Goal: Book appointment/travel/reservation

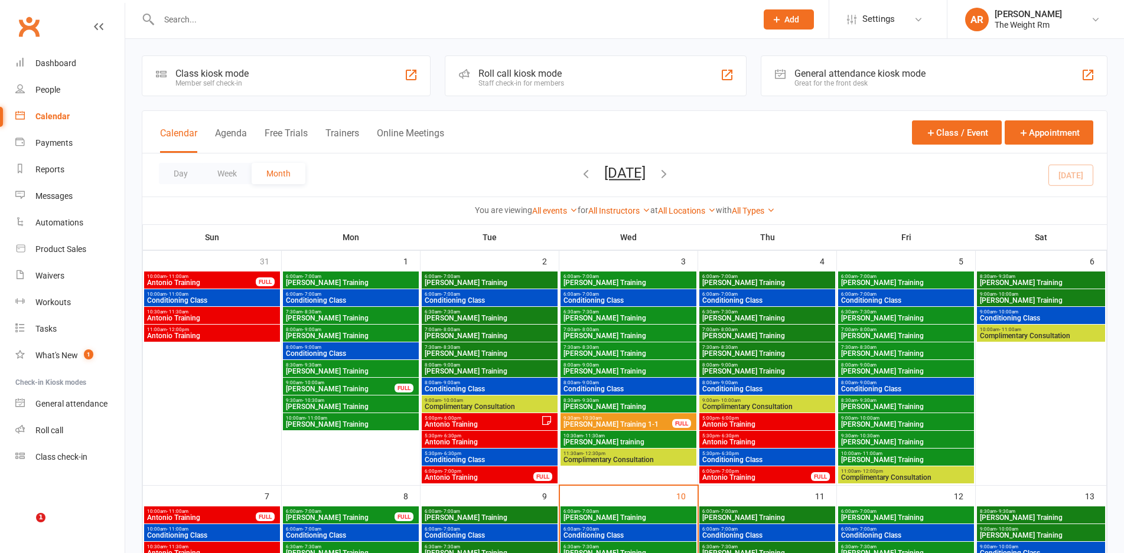
click at [77, 72] on link "Dashboard" at bounding box center [69, 63] width 109 height 27
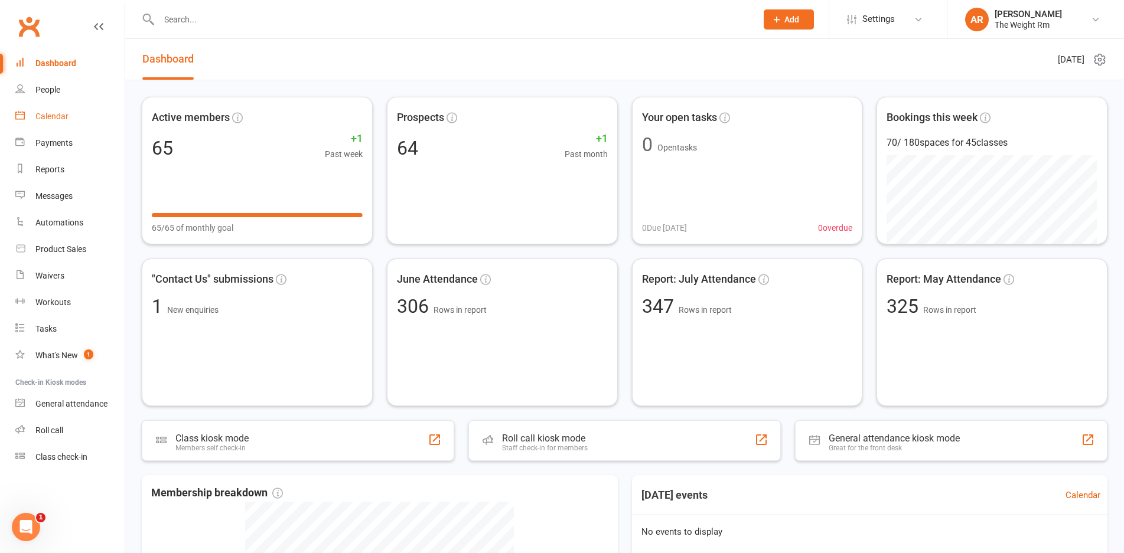
click at [55, 124] on link "Calendar" at bounding box center [69, 116] width 109 height 27
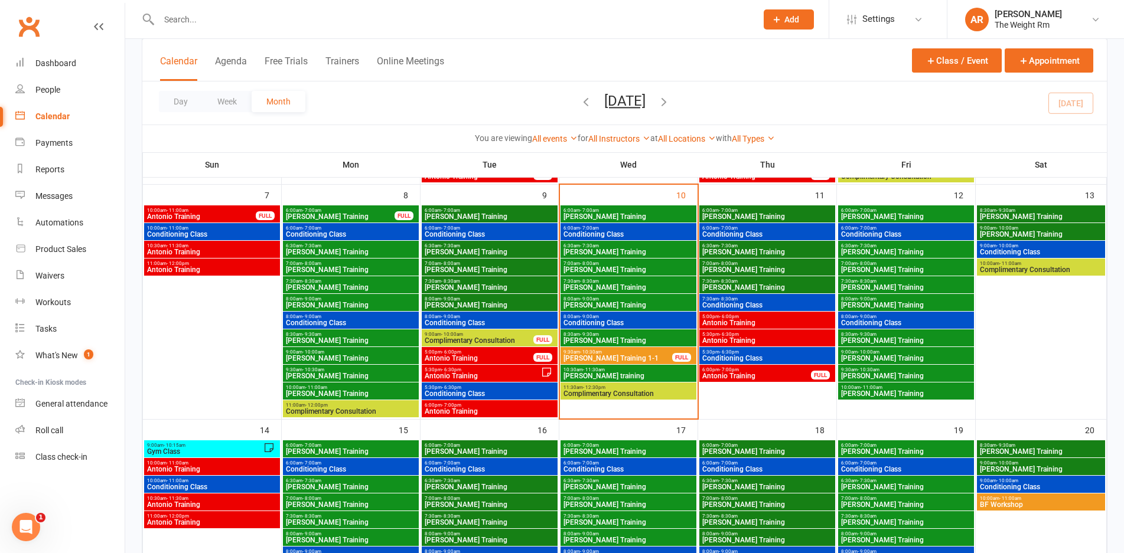
scroll to position [292, 0]
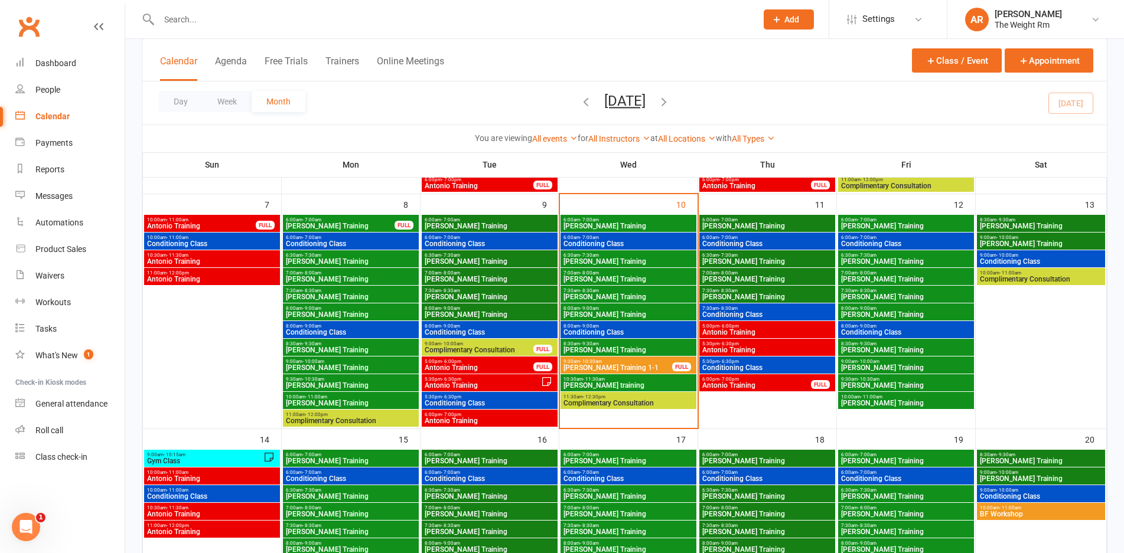
click at [747, 325] on span "5:00pm - 6:00pm" at bounding box center [767, 326] width 131 height 5
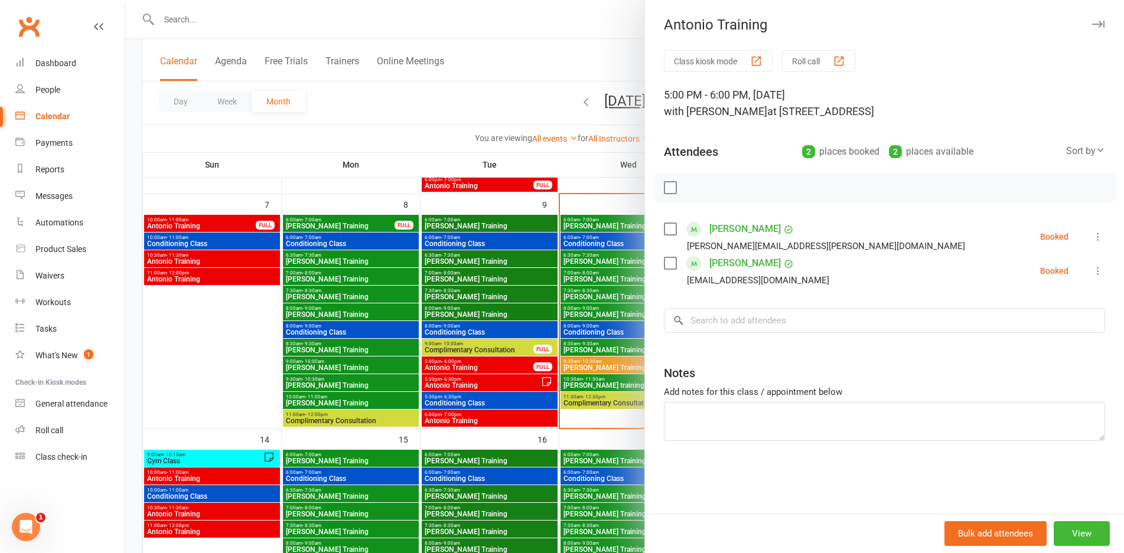
click at [592, 369] on div at bounding box center [624, 276] width 999 height 553
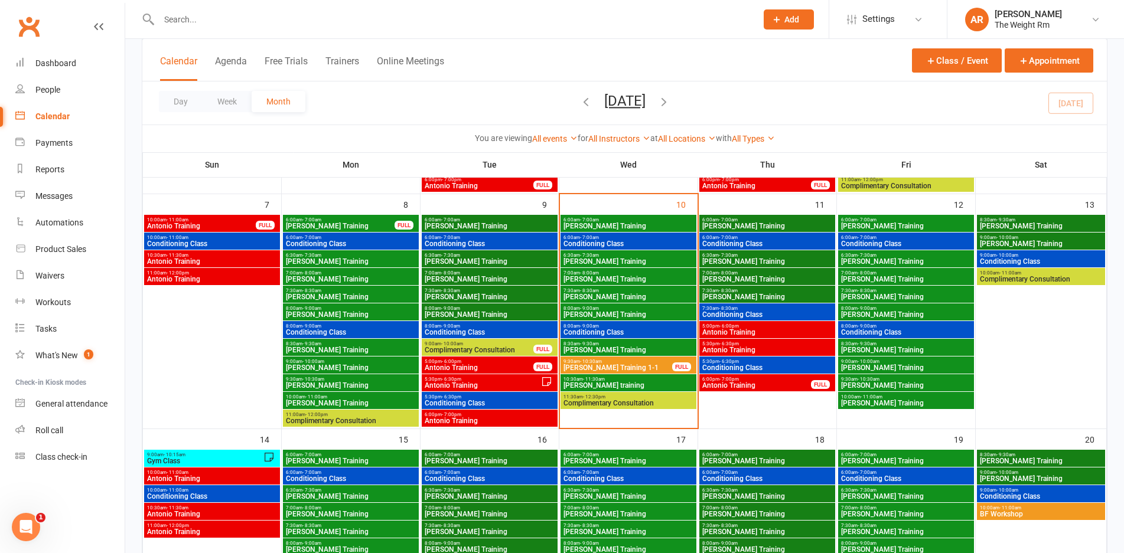
click at [768, 345] on span "5:30pm - 6:30pm" at bounding box center [767, 343] width 131 height 5
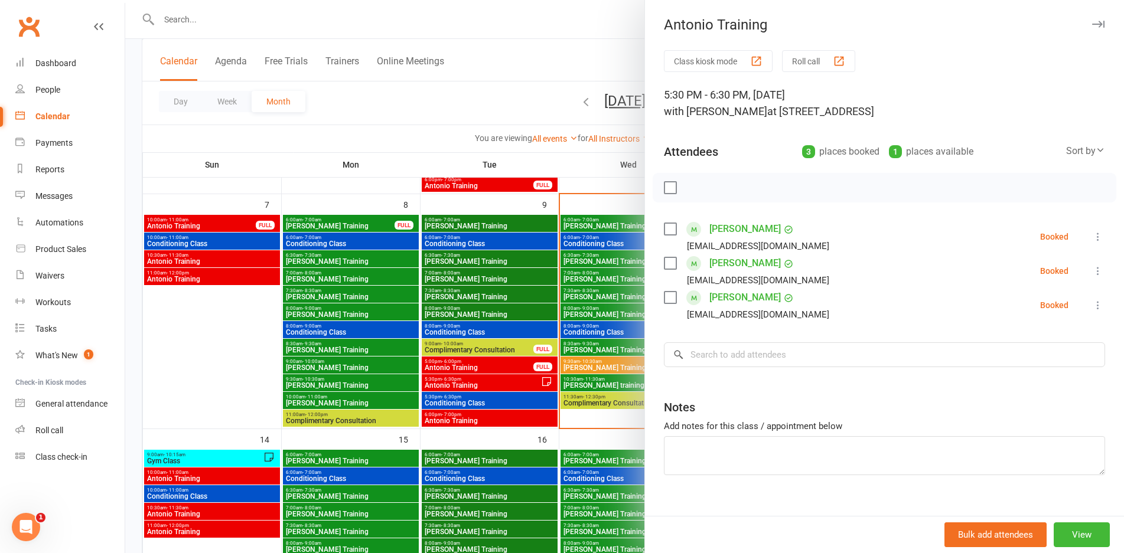
click at [586, 352] on div at bounding box center [624, 276] width 999 height 553
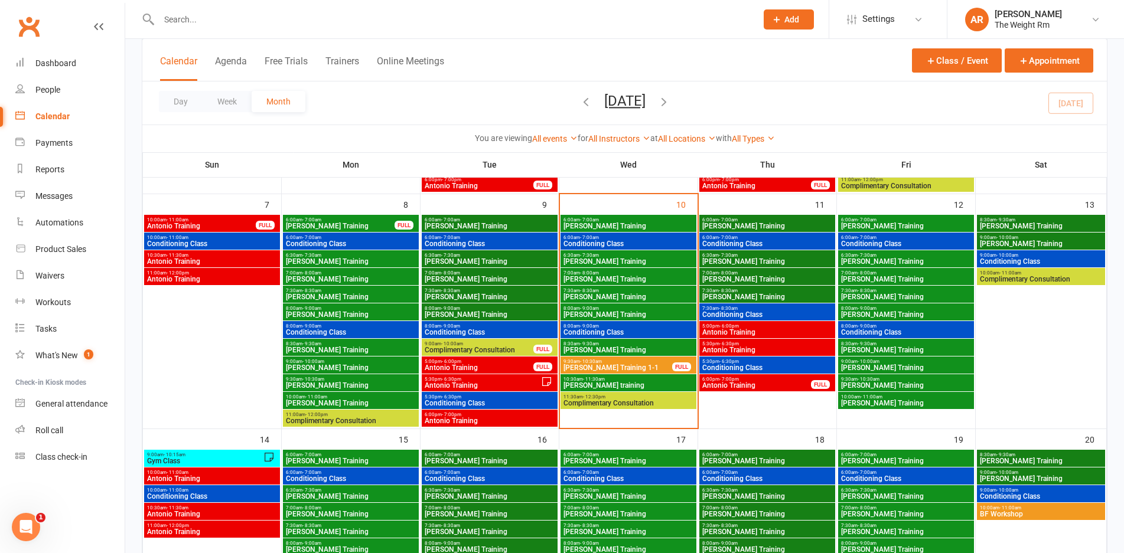
click at [725, 387] on span "Antonio Training" at bounding box center [757, 385] width 110 height 7
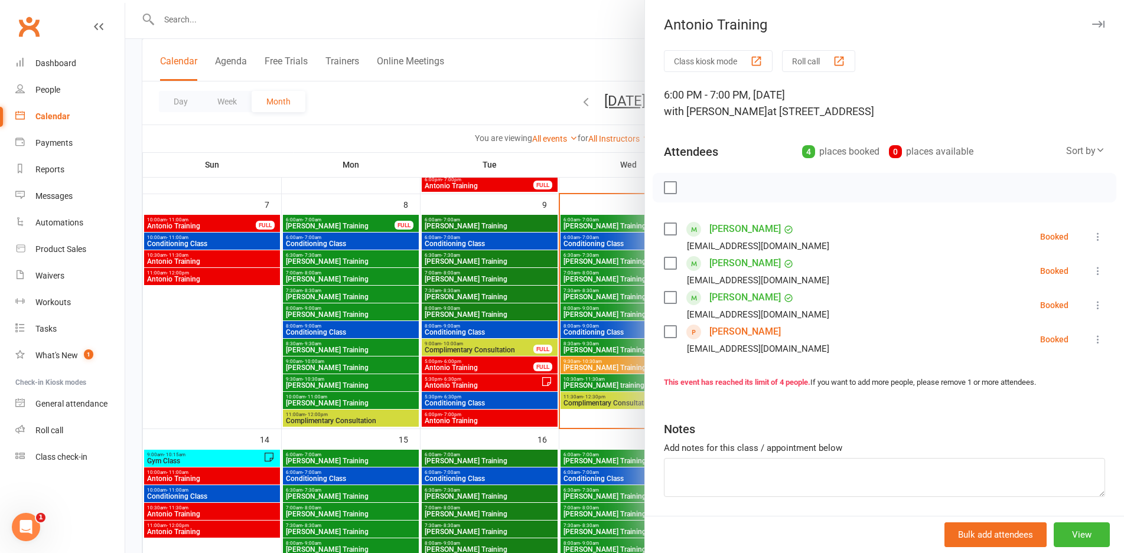
click at [590, 349] on div at bounding box center [624, 276] width 999 height 553
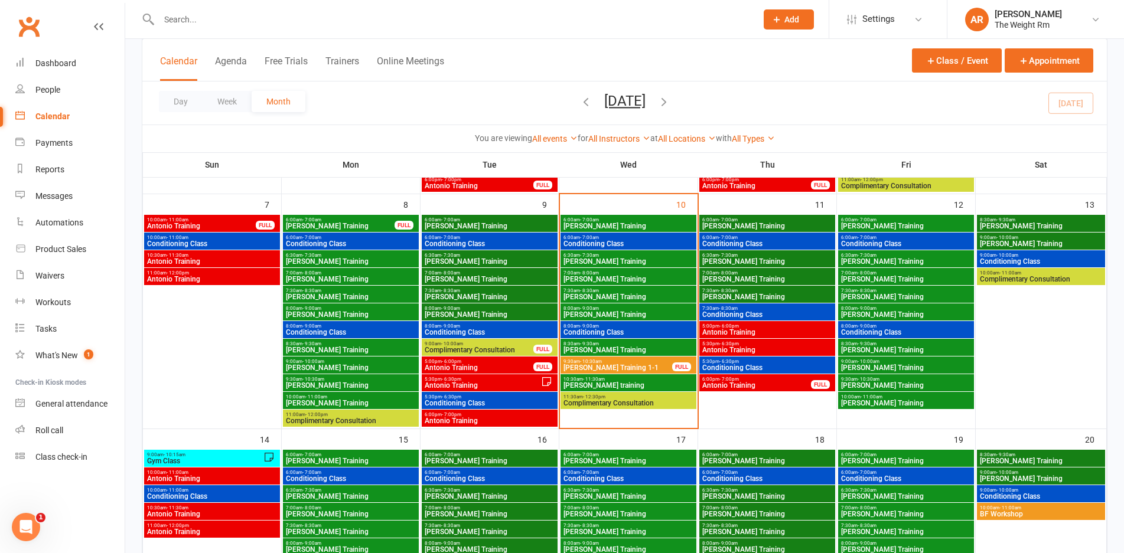
click at [901, 220] on span "6:00am - 7:00am" at bounding box center [905, 219] width 131 height 5
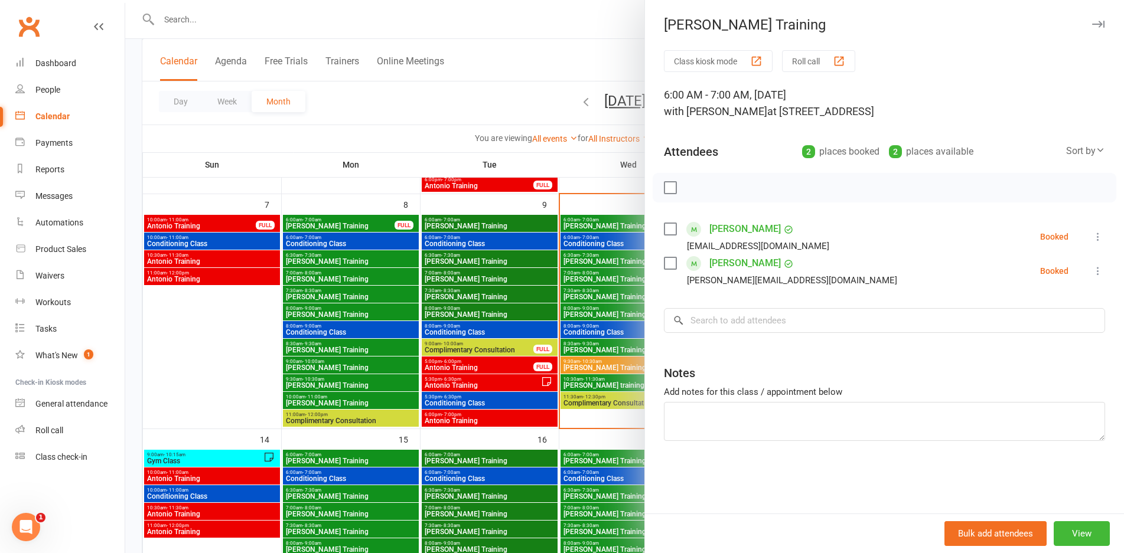
click at [645, 306] on div "Class kiosk mode Roll call 6:00 AM - 7:00 AM, [DATE] with [PERSON_NAME] at [STR…" at bounding box center [884, 282] width 479 height 464
click at [530, 306] on div at bounding box center [624, 276] width 999 height 553
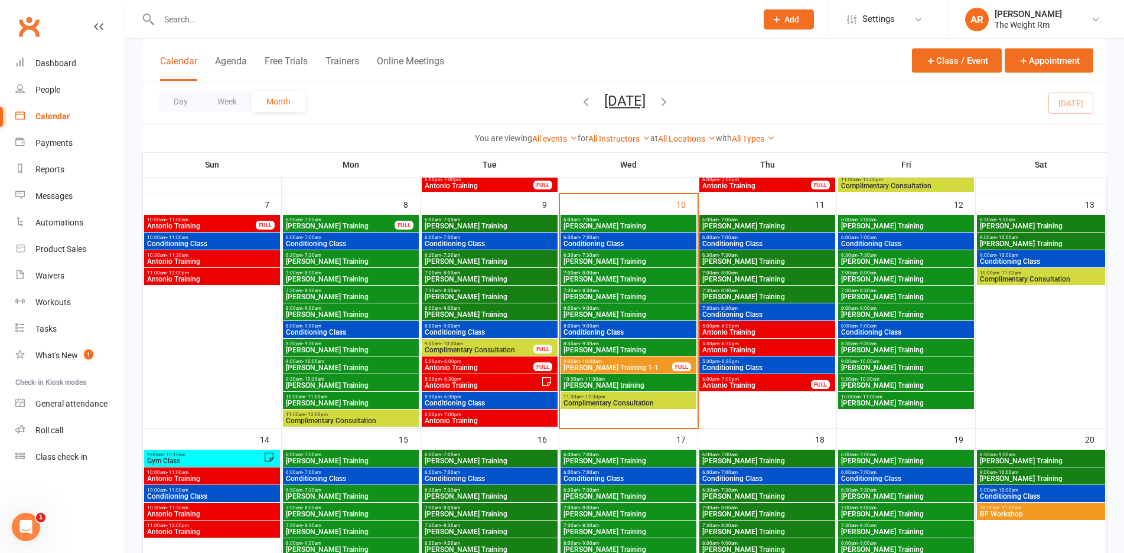
click at [896, 244] on span "Conditioning Class" at bounding box center [905, 243] width 131 height 7
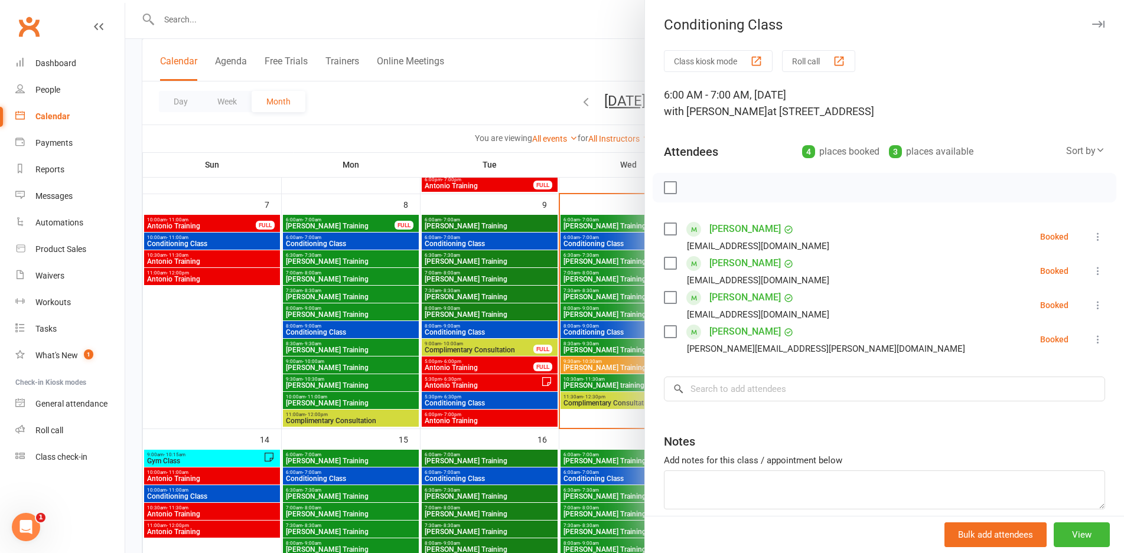
click at [548, 345] on div at bounding box center [624, 276] width 999 height 553
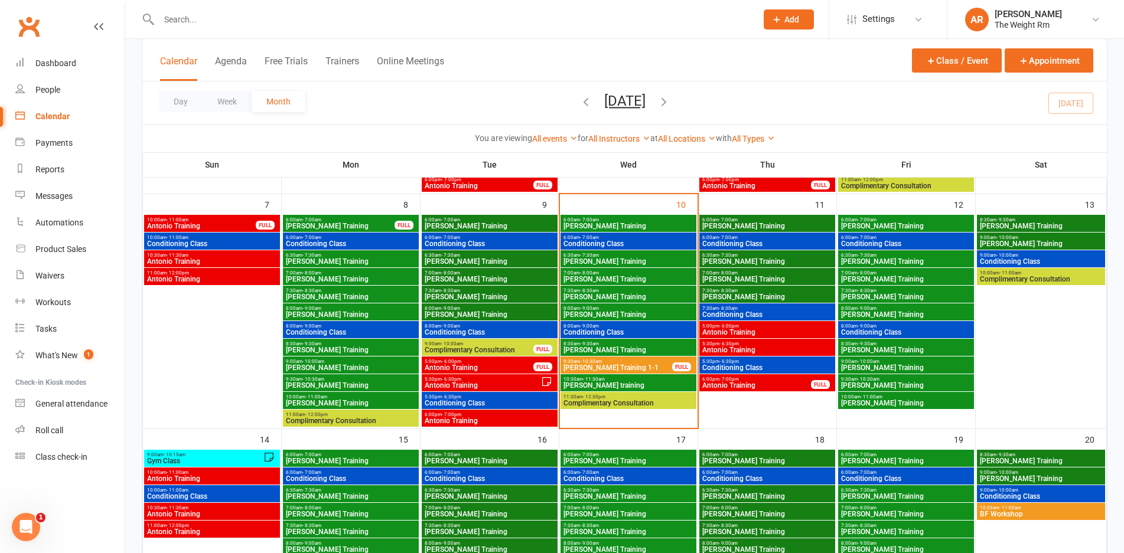
click at [873, 258] on span "[PERSON_NAME] Training" at bounding box center [905, 261] width 131 height 7
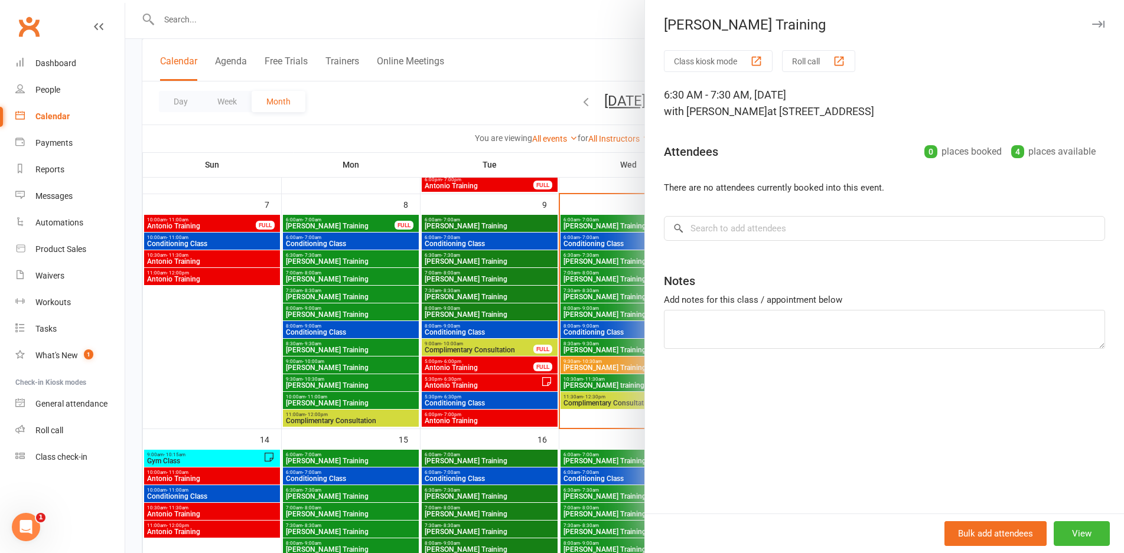
click at [574, 324] on div at bounding box center [624, 276] width 999 height 553
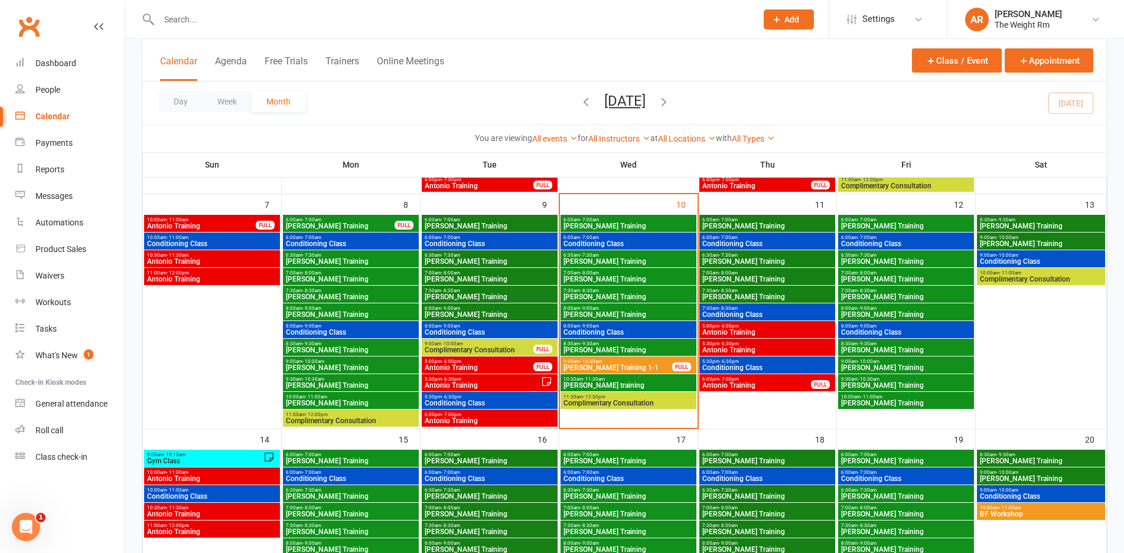
click at [937, 246] on span "Conditioning Class" at bounding box center [905, 243] width 131 height 7
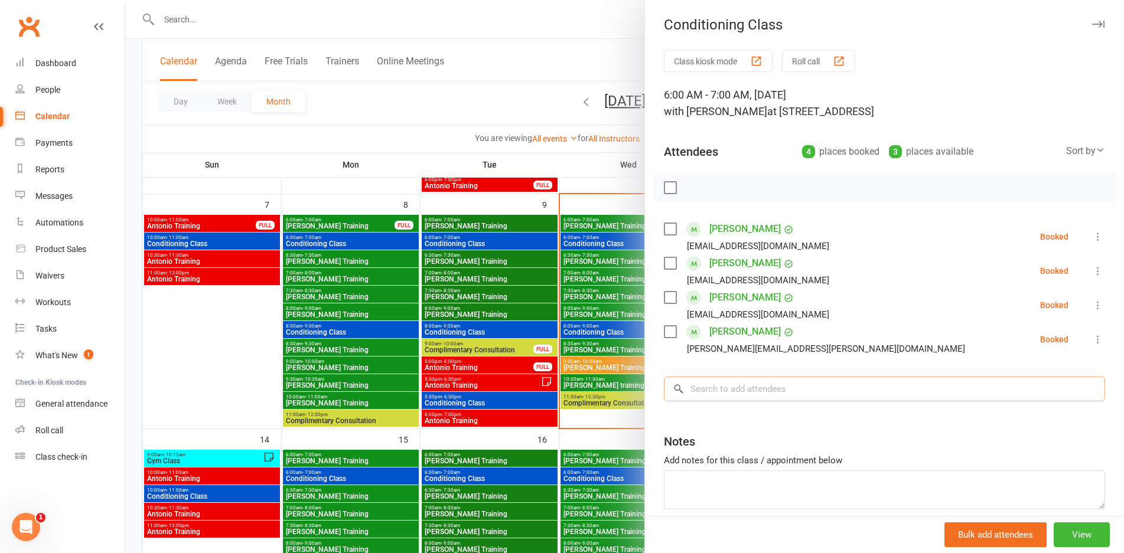
click at [730, 396] on input "search" at bounding box center [884, 389] width 441 height 25
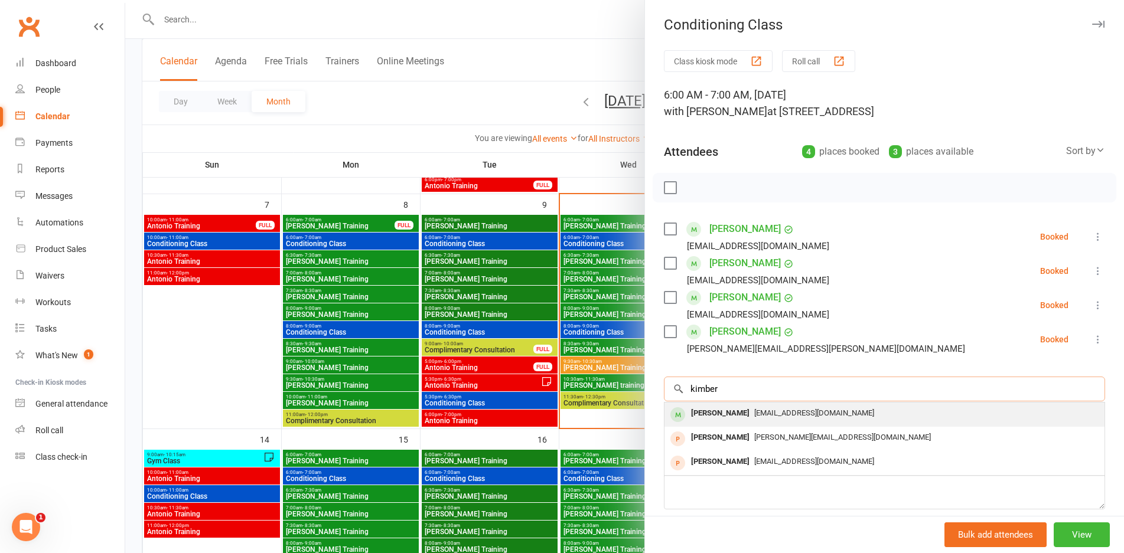
type input "kimber"
click at [700, 413] on div "[PERSON_NAME]" at bounding box center [720, 413] width 68 height 17
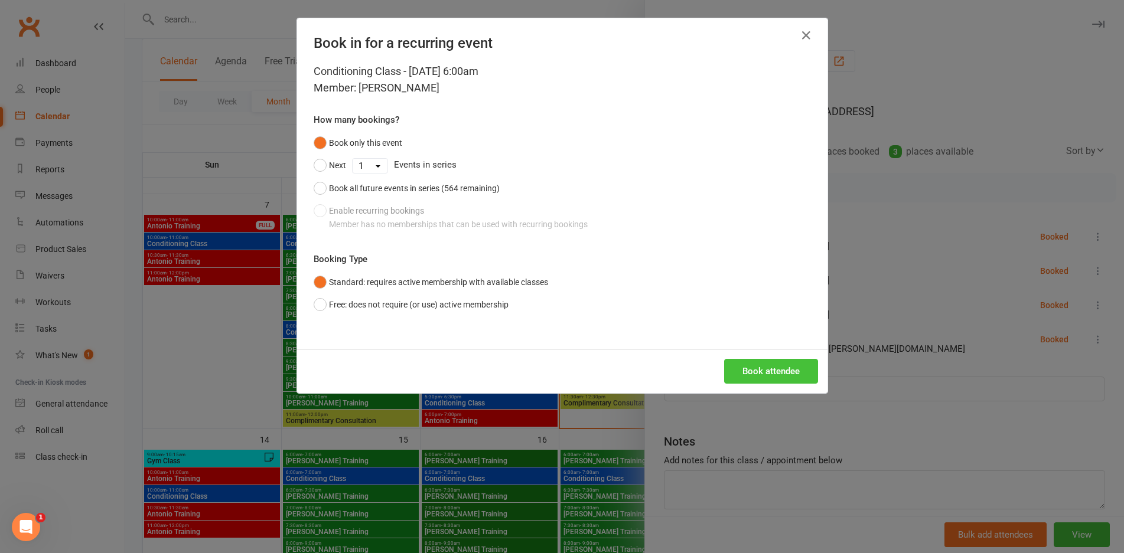
click at [733, 366] on button "Book attendee" at bounding box center [771, 371] width 94 height 25
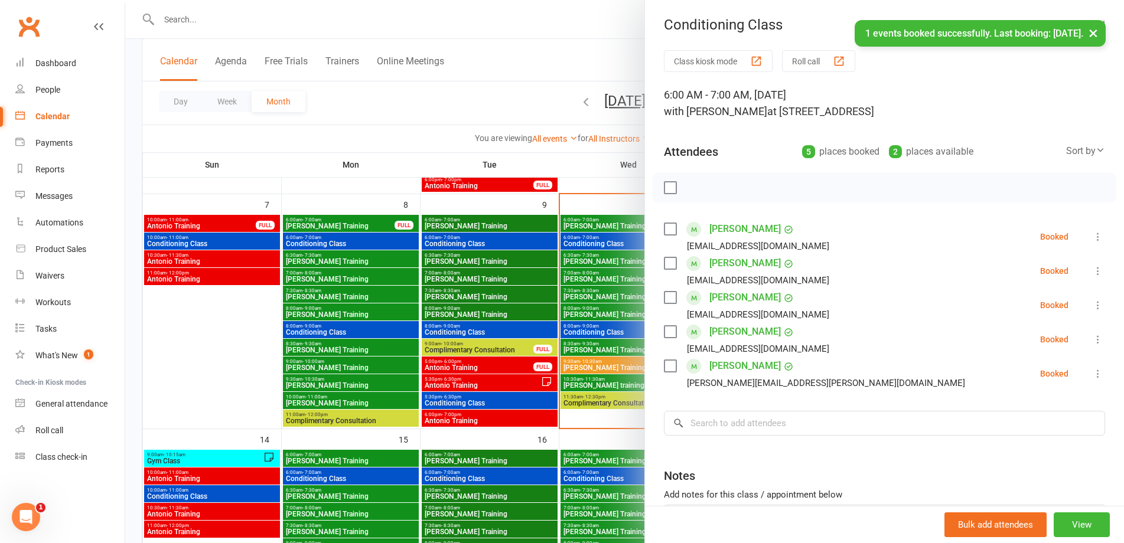
click at [495, 265] on div at bounding box center [624, 271] width 999 height 543
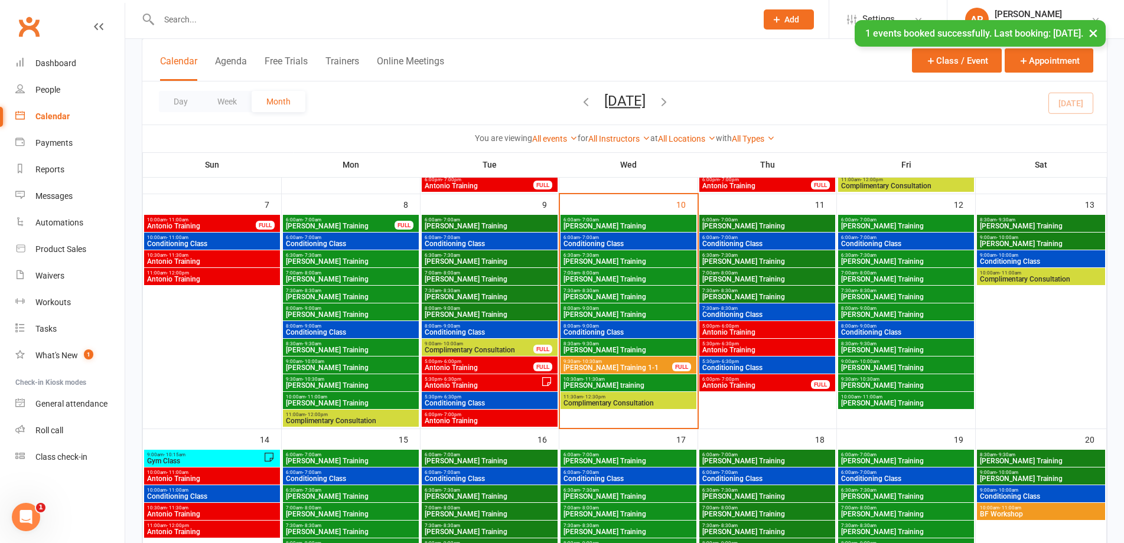
click at [850, 327] on span "8:00am - 9:00am" at bounding box center [905, 326] width 131 height 5
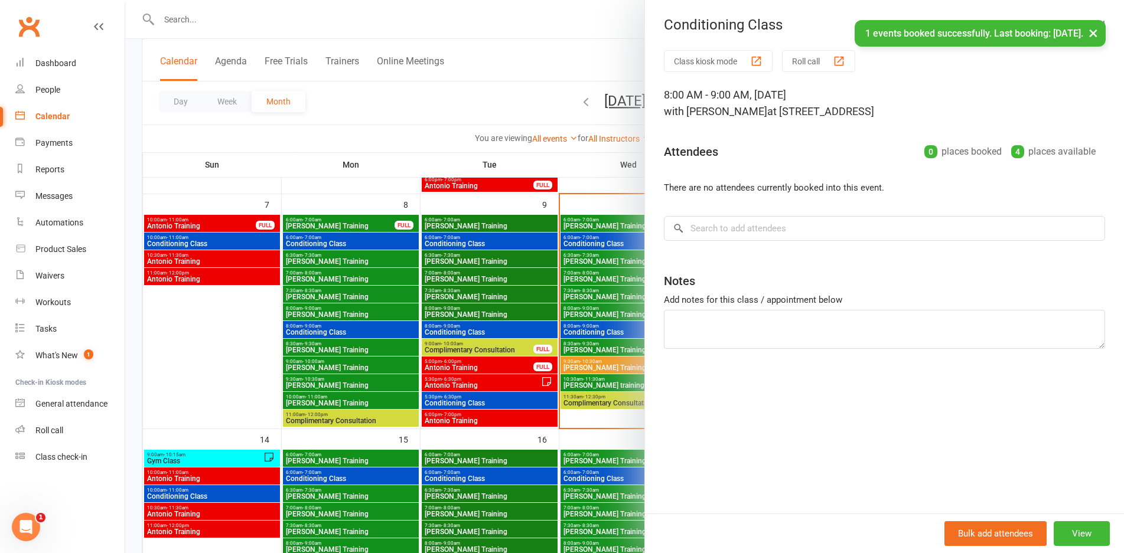
click at [566, 324] on div at bounding box center [624, 276] width 999 height 553
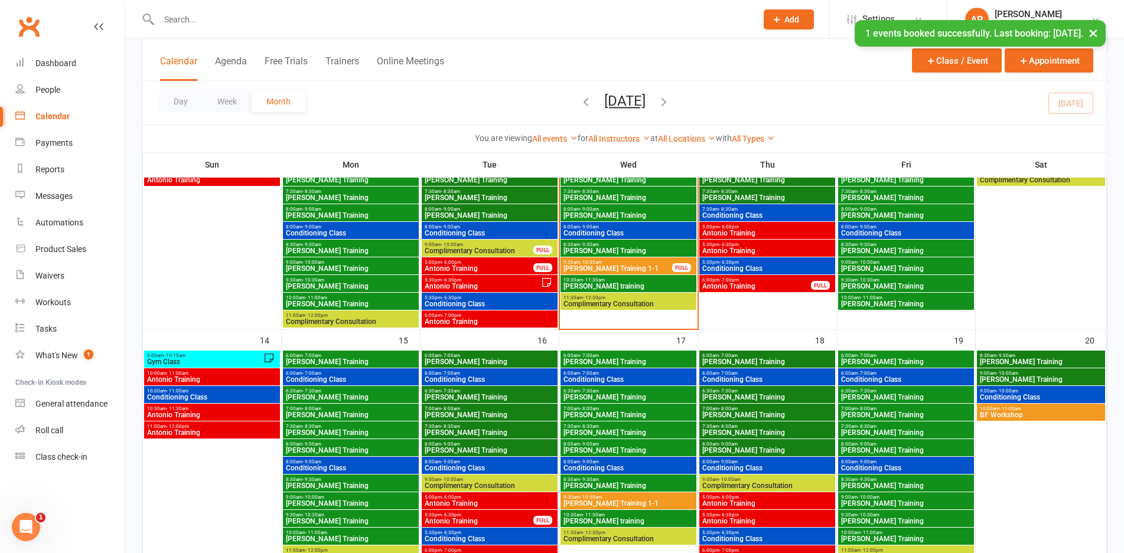
scroll to position [429, 0]
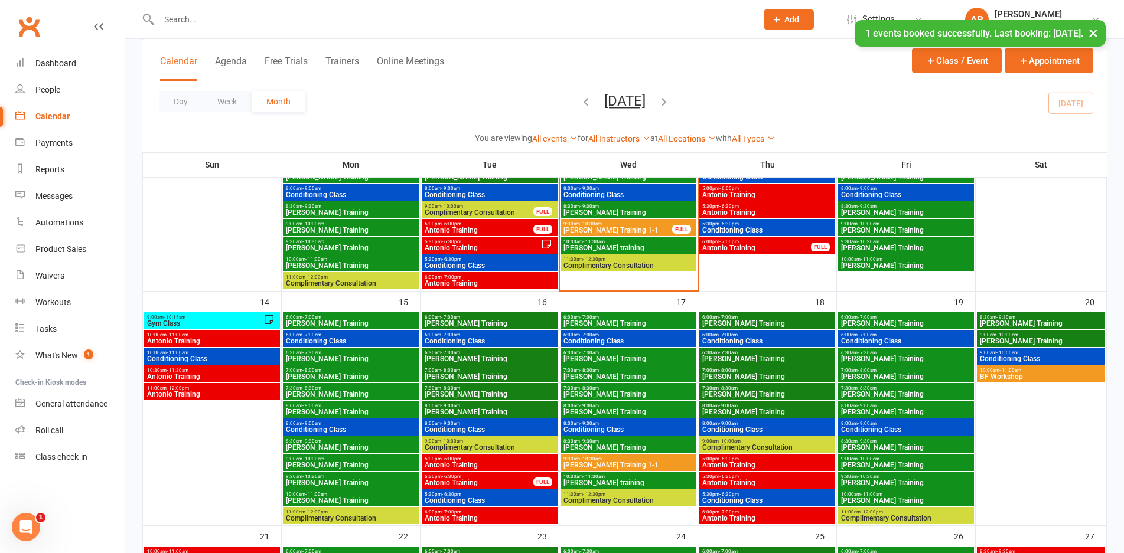
click at [232, 326] on span "Gym Class" at bounding box center [204, 323] width 117 height 7
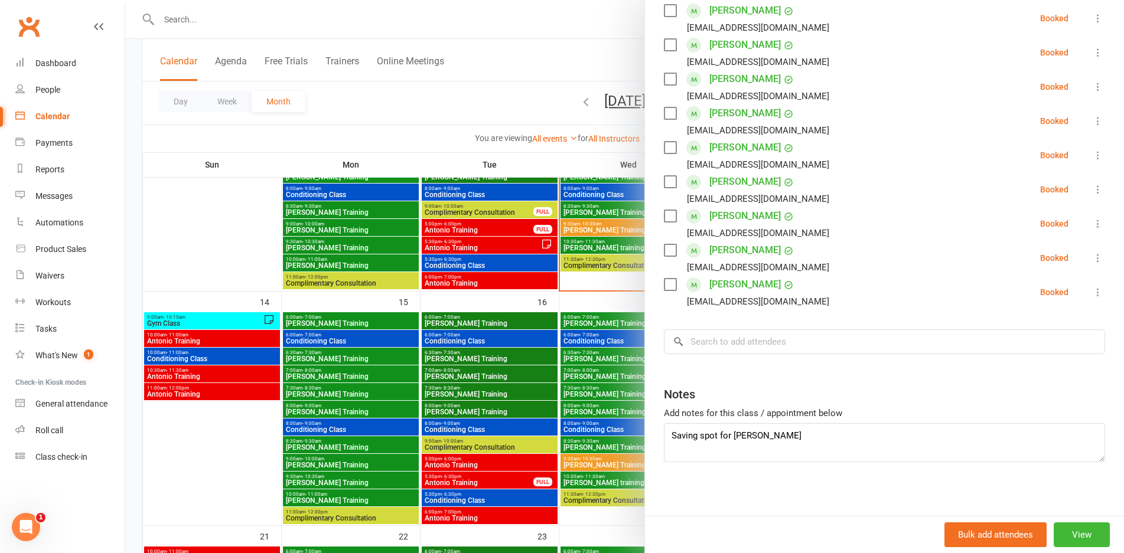
scroll to position [224, 0]
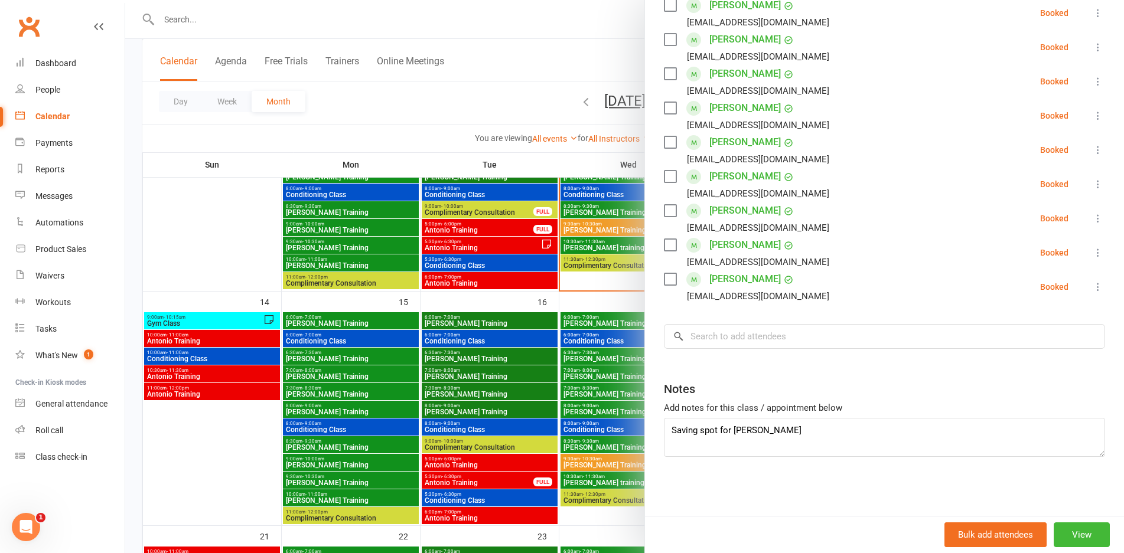
click at [211, 372] on div at bounding box center [624, 276] width 999 height 553
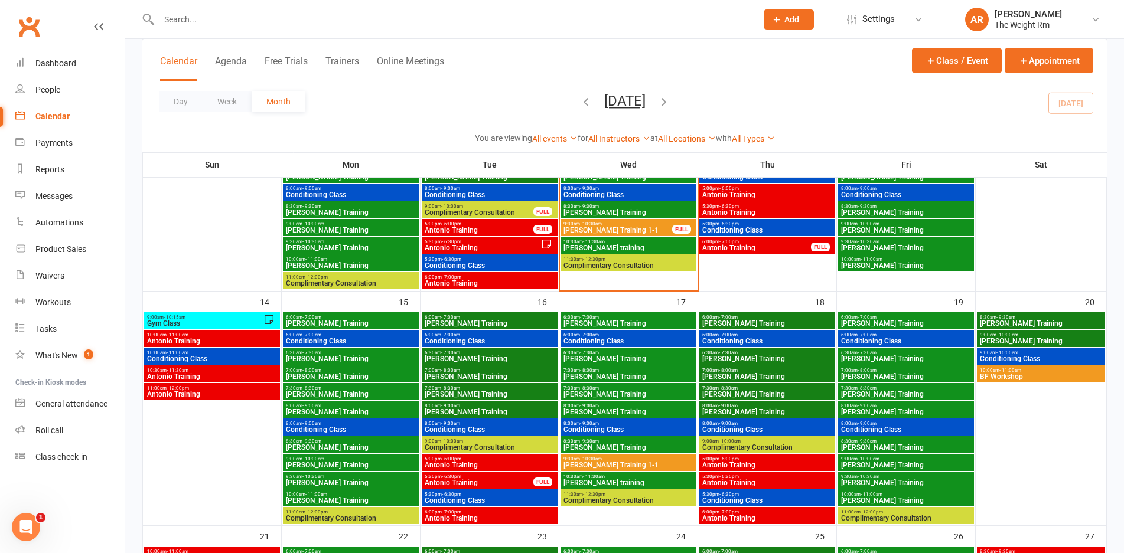
click at [195, 344] on span "Antonio Training" at bounding box center [211, 341] width 131 height 7
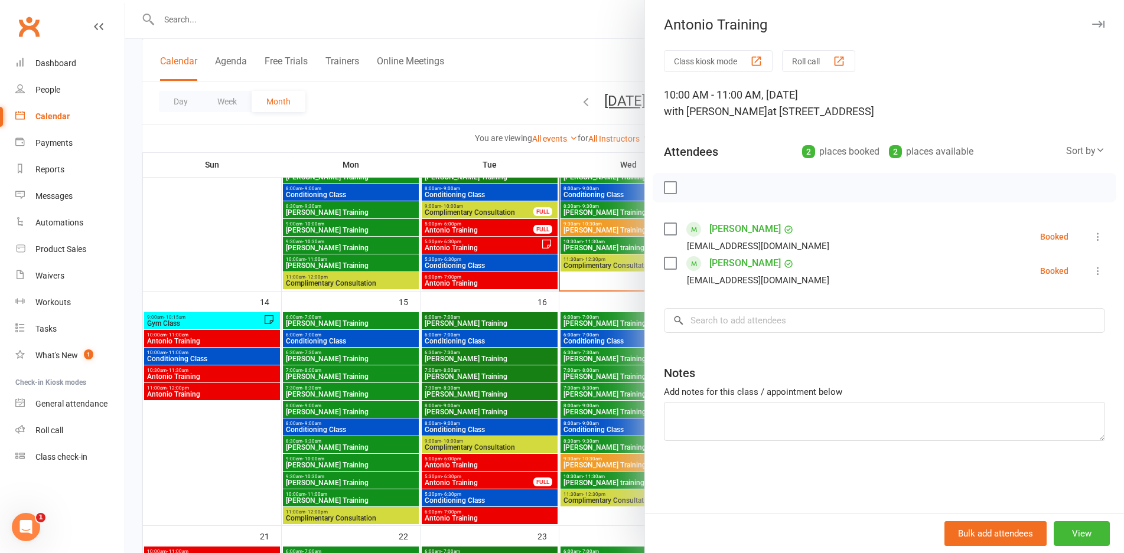
click at [195, 344] on div at bounding box center [624, 276] width 999 height 553
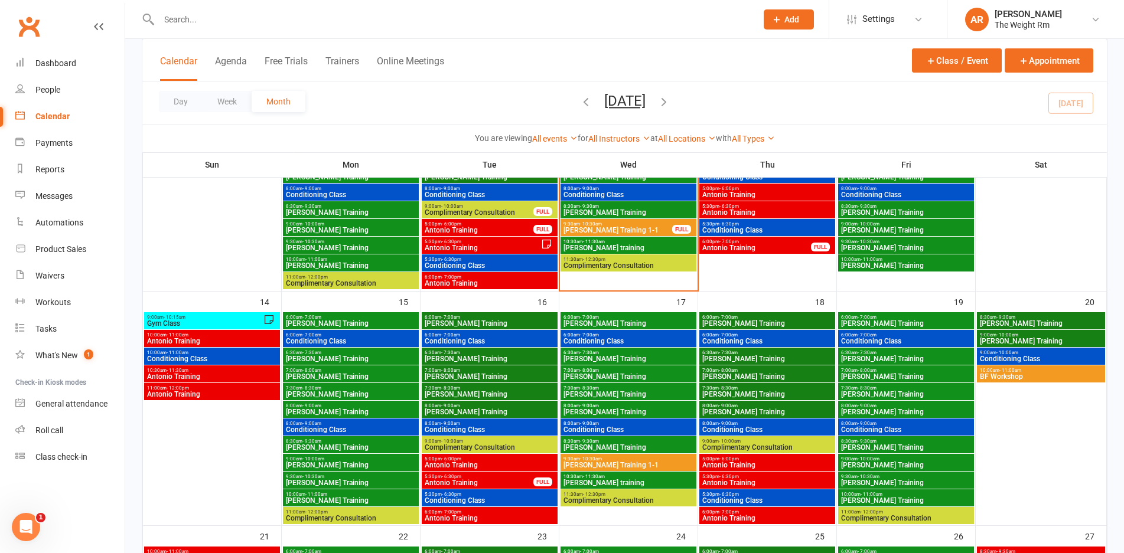
click at [192, 370] on span "10:30am - 11:30am" at bounding box center [211, 370] width 131 height 5
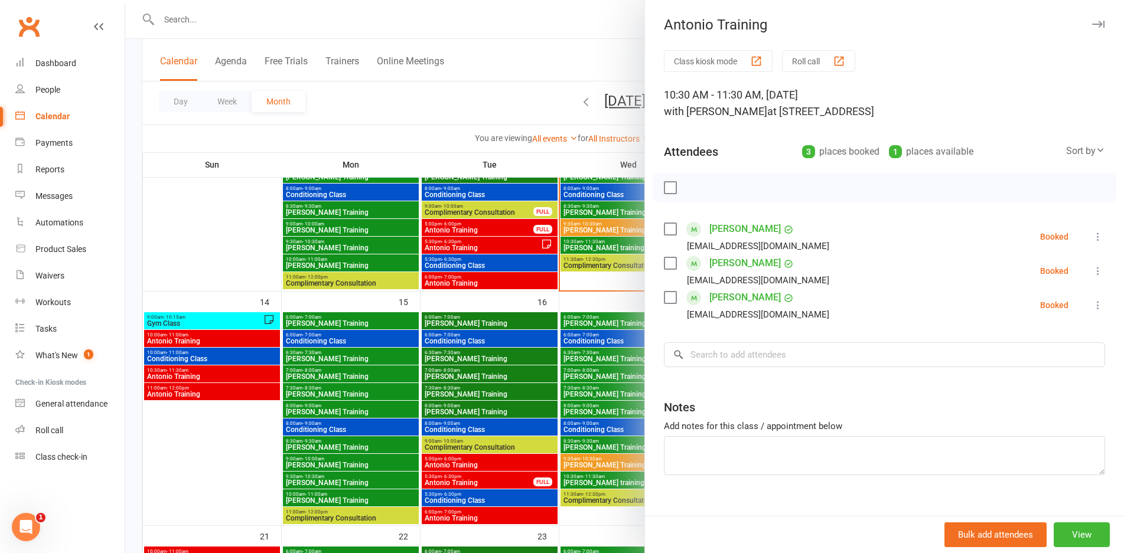
click at [192, 370] on div at bounding box center [624, 276] width 999 height 553
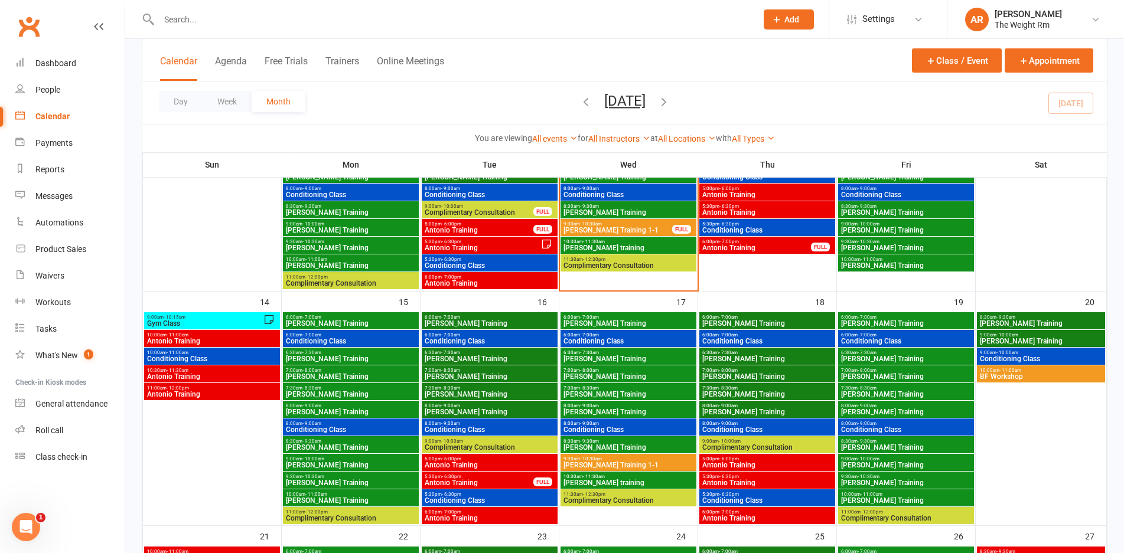
click at [197, 386] on span "11:00am - 12:00pm" at bounding box center [211, 388] width 131 height 5
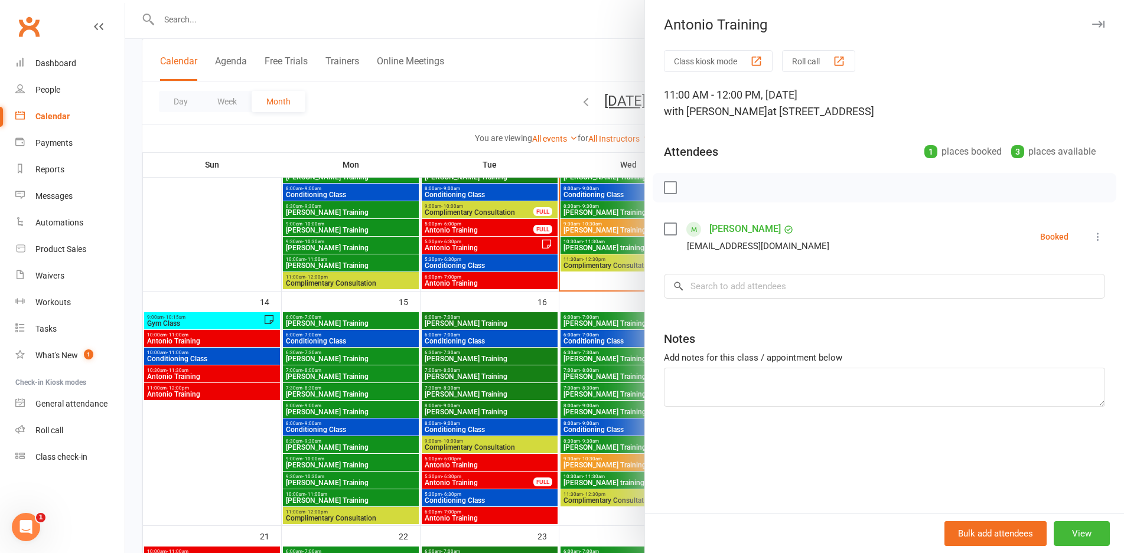
click at [197, 385] on div at bounding box center [624, 276] width 999 height 553
